Goal: Information Seeking & Learning: Find contact information

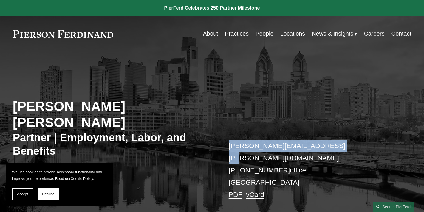
click at [229, 147] on p "[PERSON_NAME][EMAIL_ADDRESS][PERSON_NAME][DOMAIN_NAME] [PHONE_NUMBER] office [G…" at bounding box center [312, 170] width 166 height 61
copy link "[PERSON_NAME][EMAIL_ADDRESS][PERSON_NAME][DOMAIN_NAME]"
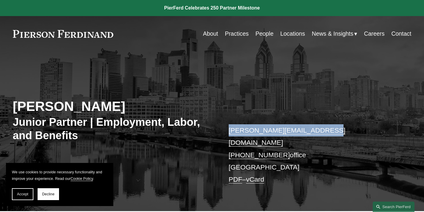
drag, startPoint x: 223, startPoint y: 131, endPoint x: 313, endPoint y: 130, distance: 89.4
click at [313, 130] on div "Allison M. Bustin Junior Partner | Employment, Labor, and Benefits allison.bust…" at bounding box center [212, 137] width 424 height 147
copy link "allison.bustin@pierferd.com"
